Goal: Transaction & Acquisition: Purchase product/service

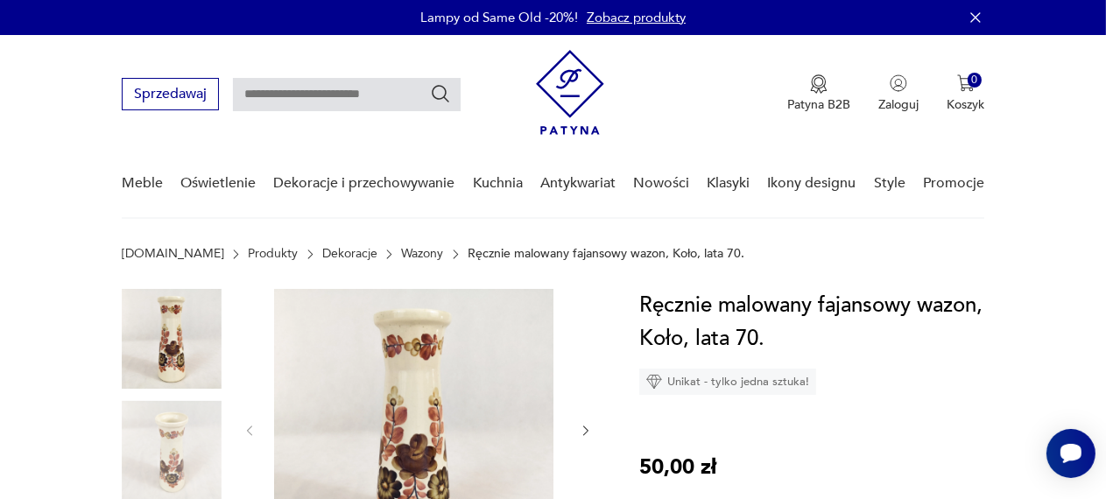
click at [688, 17] on icon "button" at bounding box center [976, 18] width 18 height 18
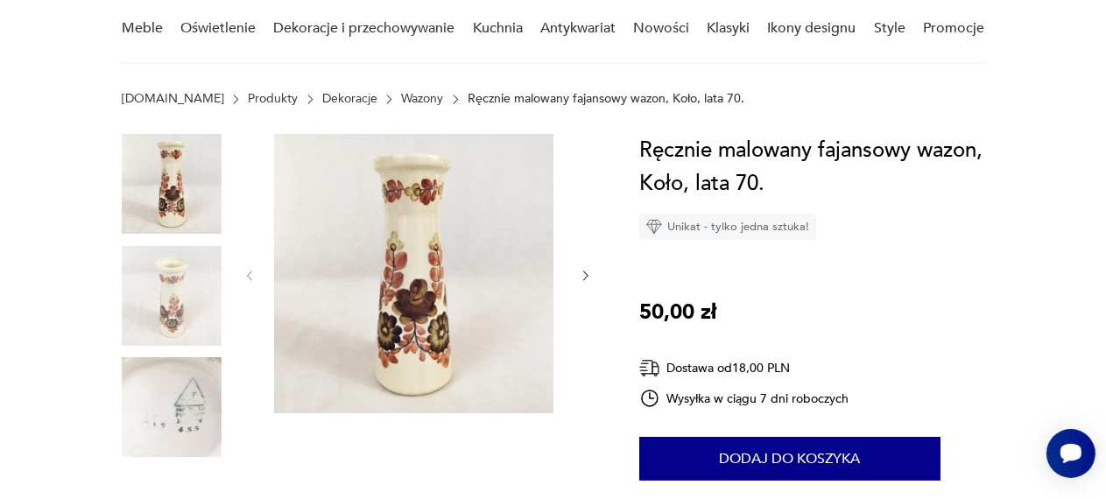
scroll to position [158, 0]
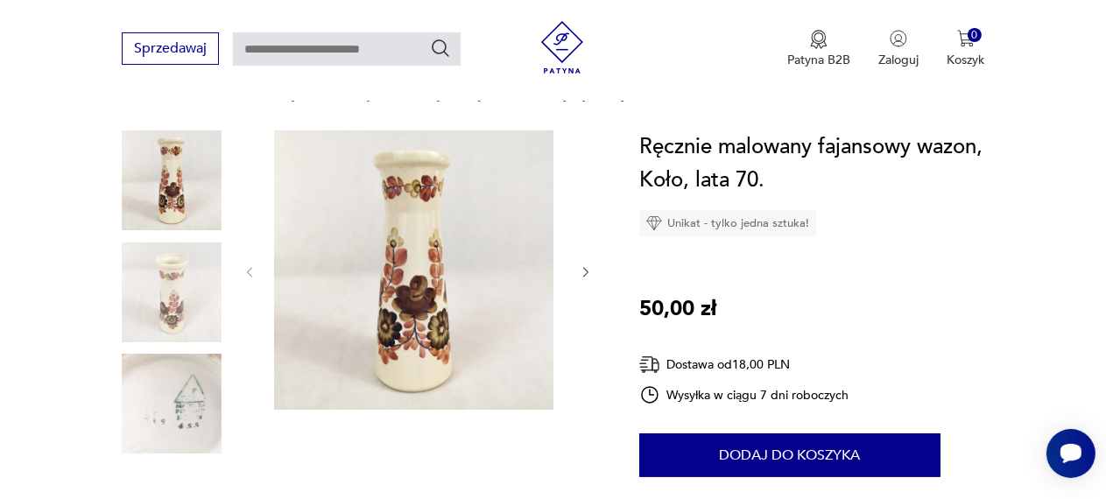
click at [140, 434] on img at bounding box center [172, 404] width 100 height 100
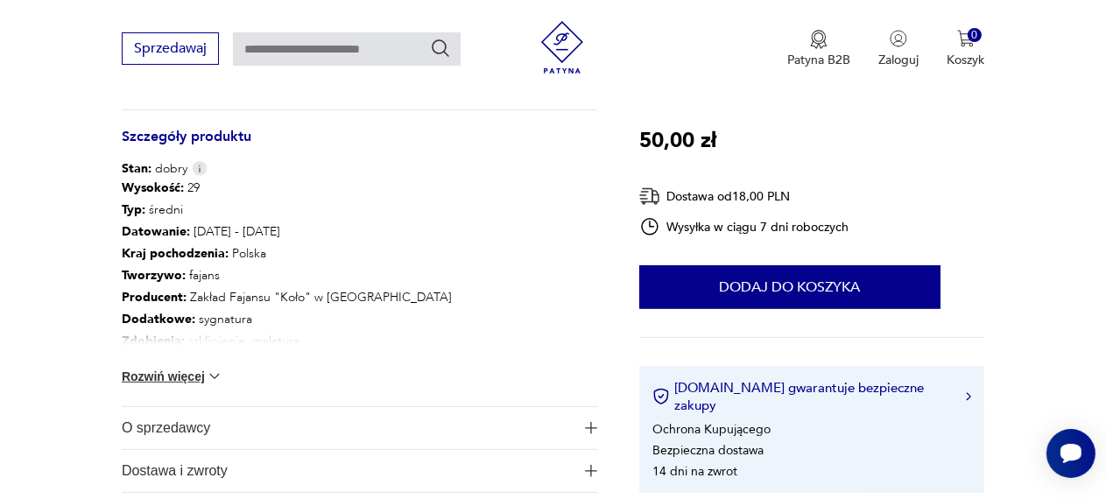
scroll to position [875, 0]
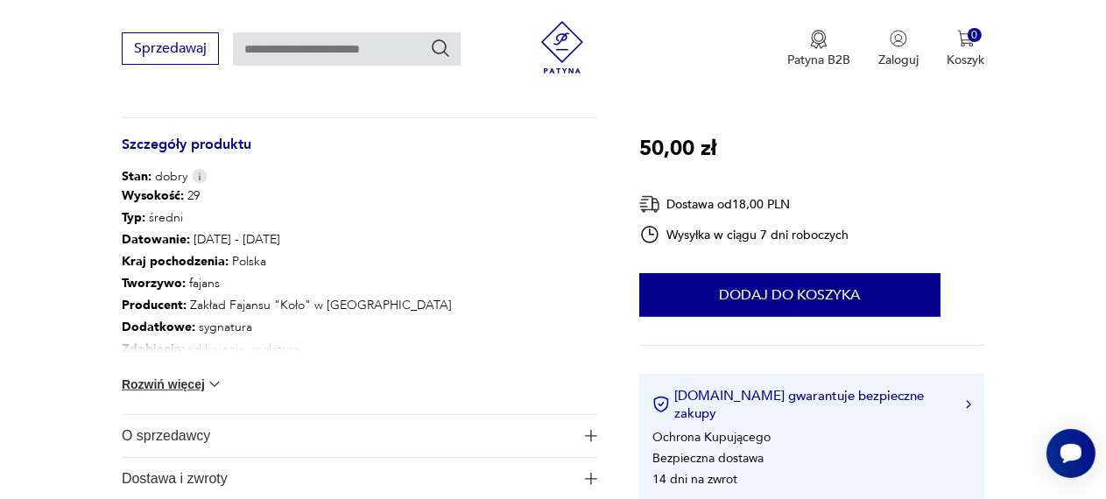
click at [175, 393] on button "Rozwiń więcej" at bounding box center [173, 385] width 102 height 18
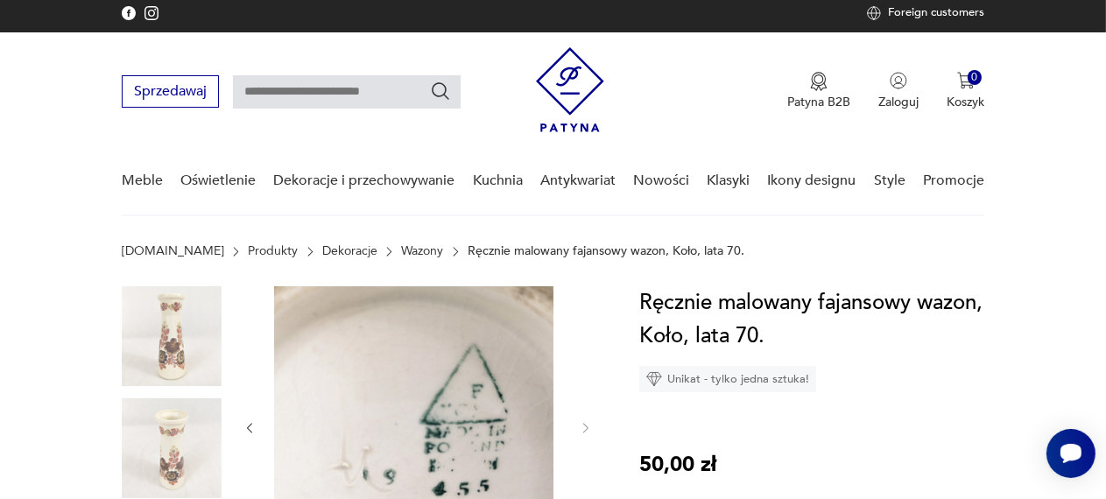
scroll to position [0, 0]
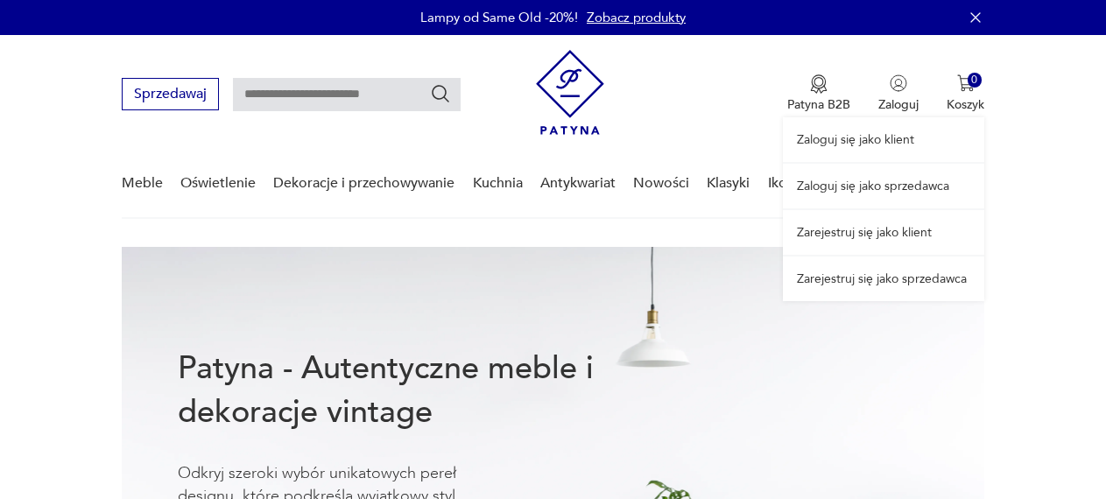
click at [905, 97] on div "Zaloguj się jako klient Zaloguj się jako sprzedawca Zarejestruj się jako klient…" at bounding box center [883, 168] width 201 height 266
click at [867, 199] on link "Zaloguj się jako sprzedawca" at bounding box center [883, 186] width 201 height 45
